Goal: Task Accomplishment & Management: Manage account settings

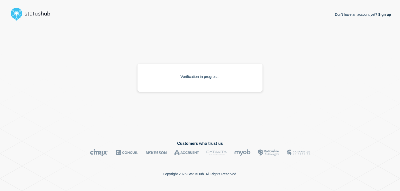
click at [204, 51] on div "Don't have an account yet? Sign up Verification in progress." at bounding box center [200, 78] width 125 height 110
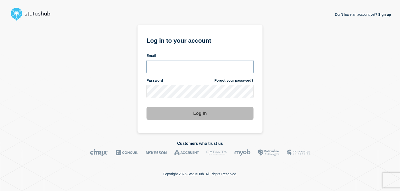
type input "[EMAIL_ADDRESS][DOMAIN_NAME]"
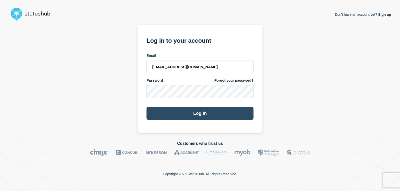
click at [187, 115] on button "Log in" at bounding box center [200, 113] width 107 height 13
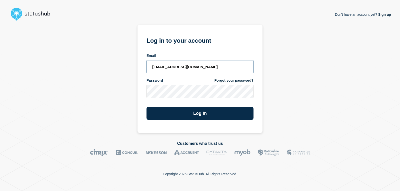
drag, startPoint x: 197, startPoint y: 68, endPoint x: 121, endPoint y: 64, distance: 76.9
click at [121, 64] on div "Don't have an account yet? Sign up Log in to your account Email ss@its.msstate.…" at bounding box center [200, 78] width 382 height 110
type input "[EMAIL_ADDRESS][DOMAIN_NAME]"
click at [147, 107] on button "Log in" at bounding box center [200, 113] width 107 height 13
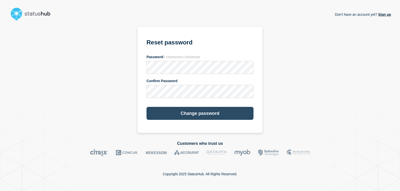
click at [246, 112] on button "Change password" at bounding box center [200, 113] width 107 height 13
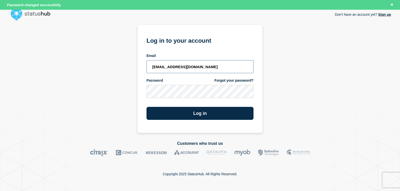
drag, startPoint x: 205, startPoint y: 65, endPoint x: 73, endPoint y: 63, distance: 132.2
click at [75, 63] on div "Don't have an account yet? Sign up Log in to your account Email [EMAIL_ADDRESS]…" at bounding box center [200, 78] width 382 height 110
type input "[EMAIL_ADDRESS][DOMAIN_NAME]"
click at [147, 107] on button "Log in" at bounding box center [200, 113] width 107 height 13
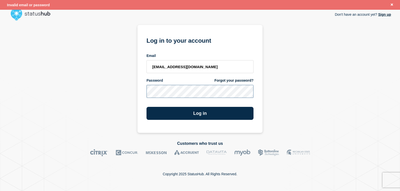
click at [104, 87] on div "Don't have an account yet? Sign up Log in to your account Email [EMAIL_ADDRESS]…" at bounding box center [200, 78] width 382 height 110
click at [147, 107] on button "Log in" at bounding box center [200, 113] width 107 height 13
